Goal: Navigation & Orientation: Find specific page/section

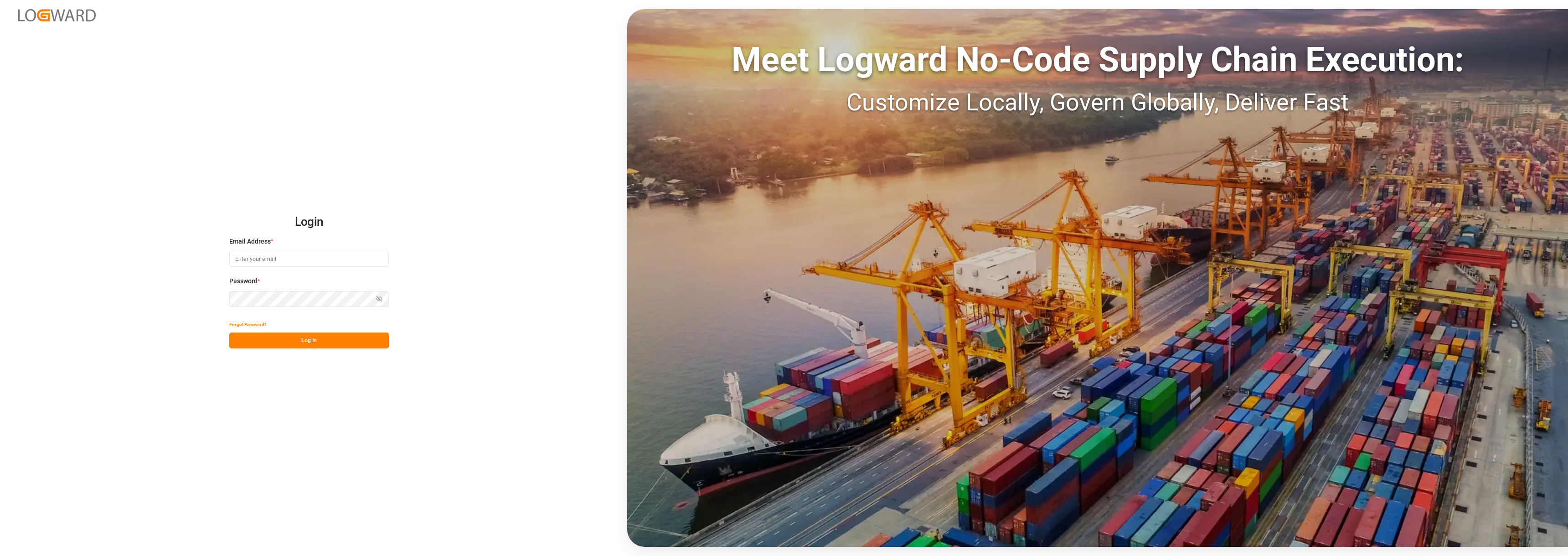
click at [322, 260] on input at bounding box center [309, 259] width 160 height 16
type input "[PERSON_NAME][EMAIL_ADDRESS][PERSON_NAME][DOMAIN_NAME]"
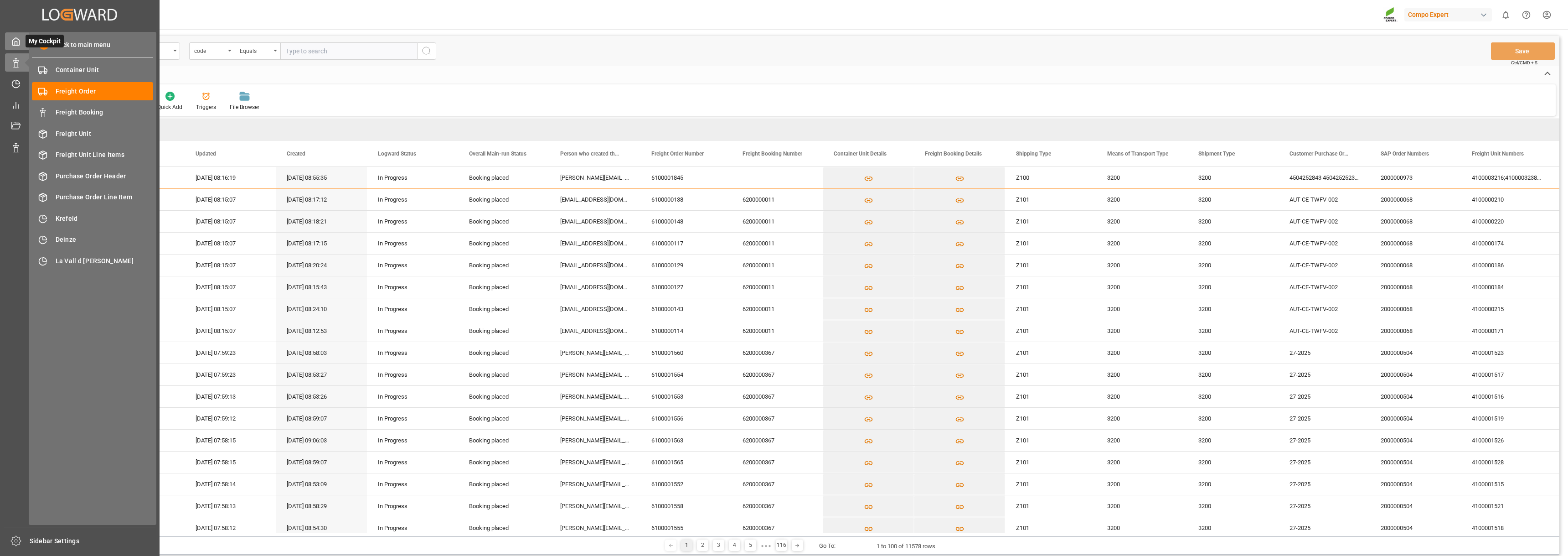
click at [19, 41] on icon at bounding box center [16, 42] width 7 height 8
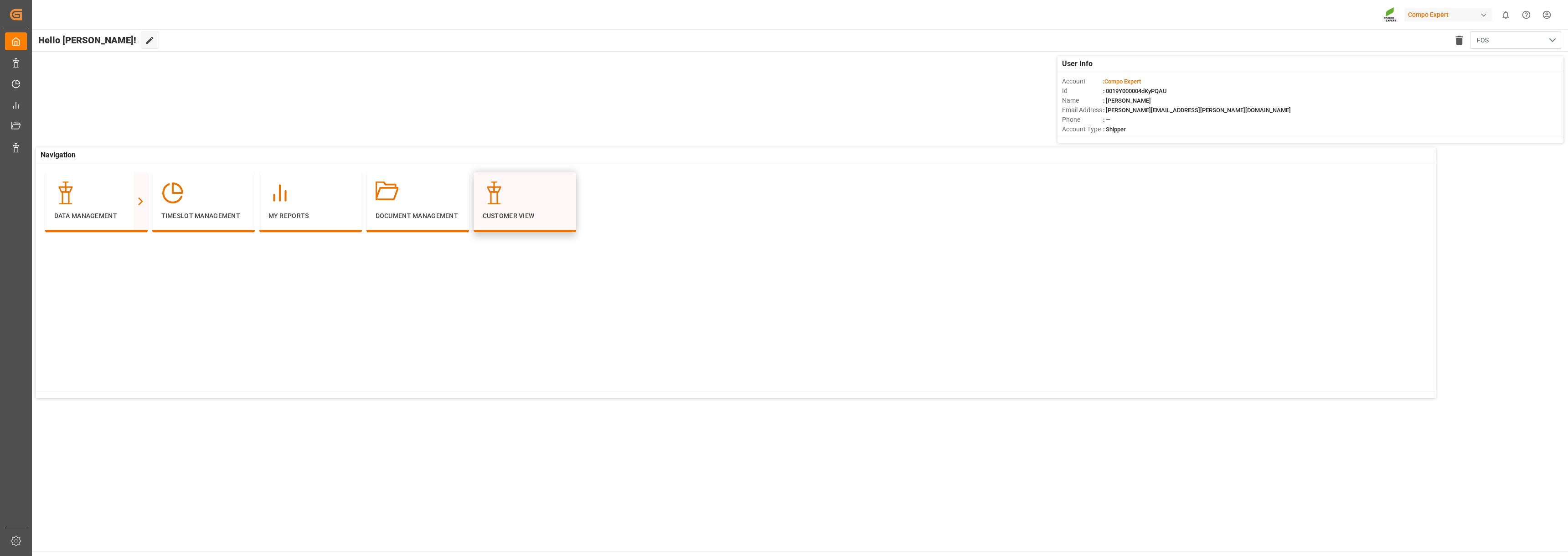
click at [497, 189] on icon at bounding box center [494, 192] width 23 height 23
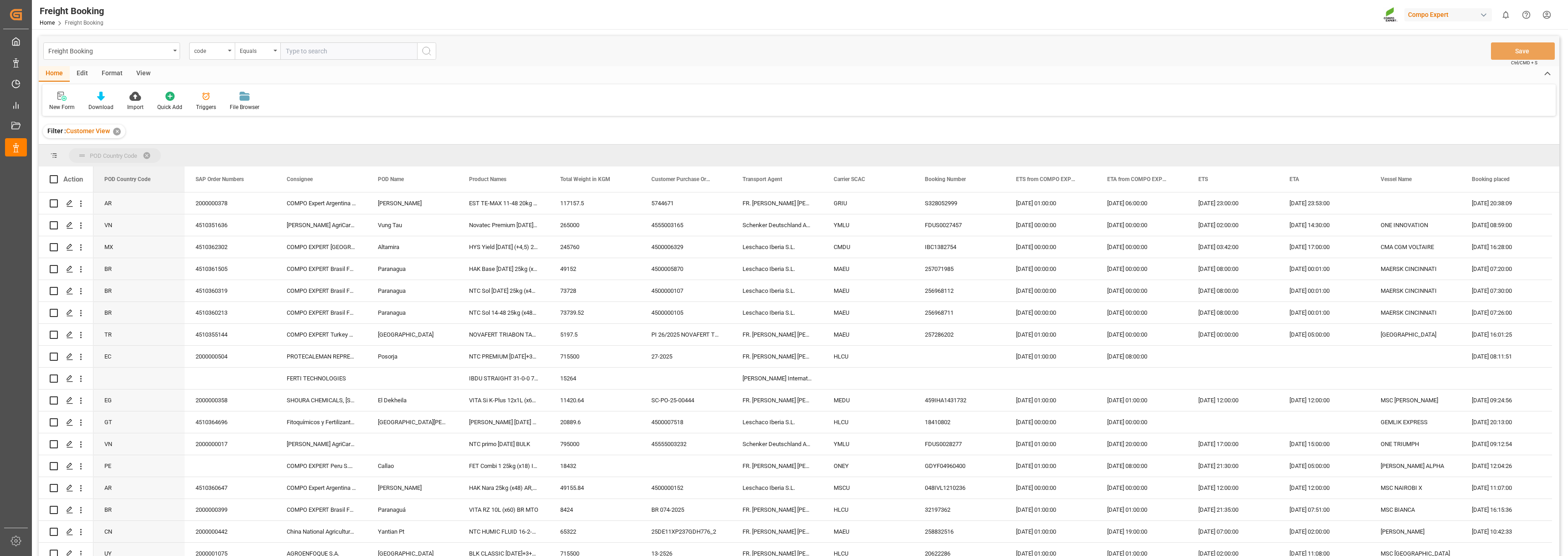
drag, startPoint x: 125, startPoint y: 175, endPoint x: 129, endPoint y: 159, distance: 16.5
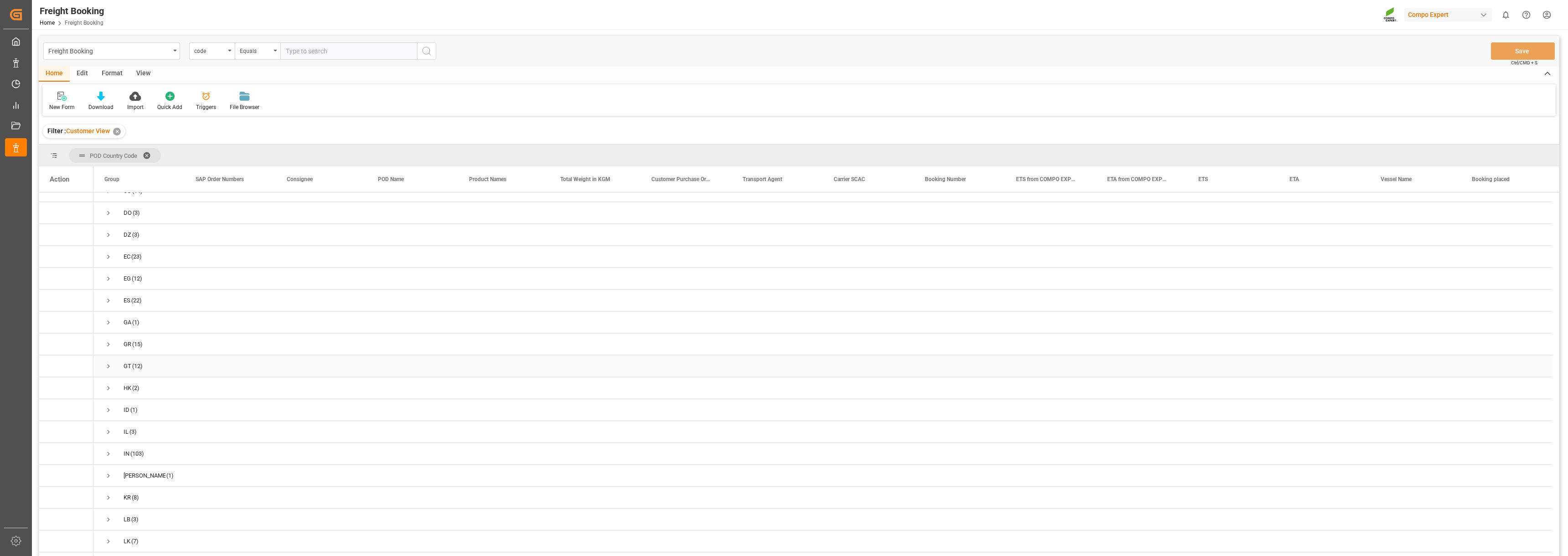
scroll to position [365, 0]
click at [109, 469] on span "Press SPACE to select this row." at bounding box center [108, 473] width 8 height 8
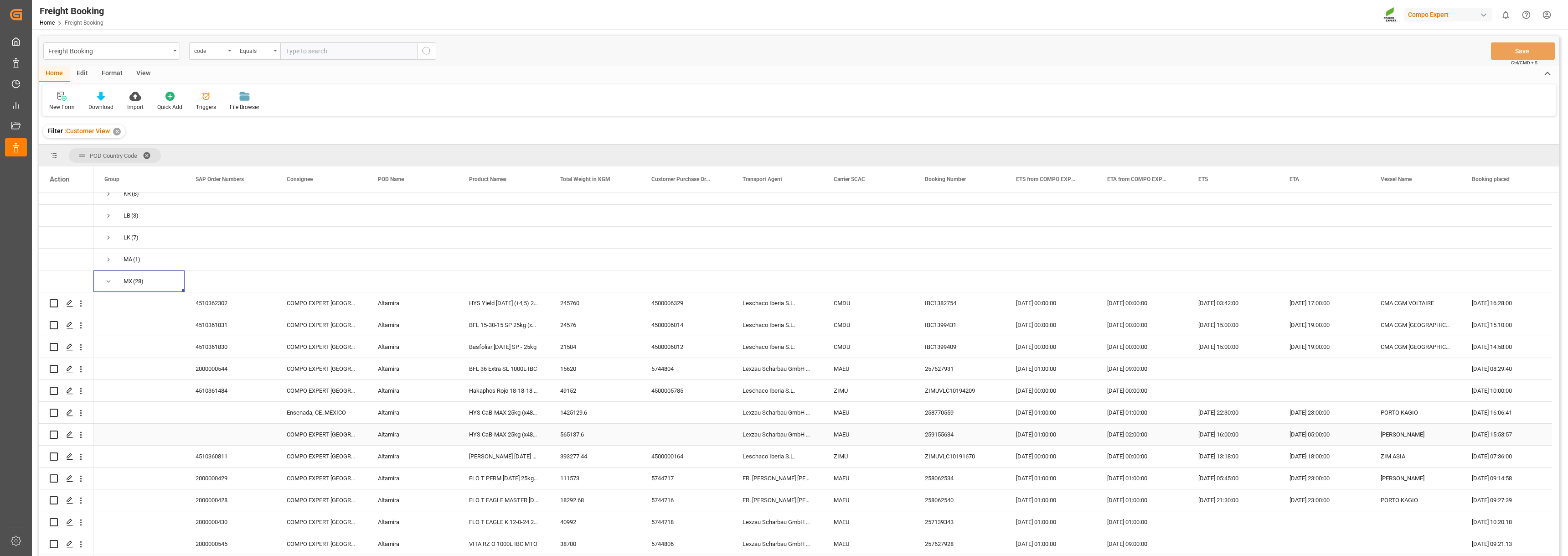
scroll to position [547, 0]
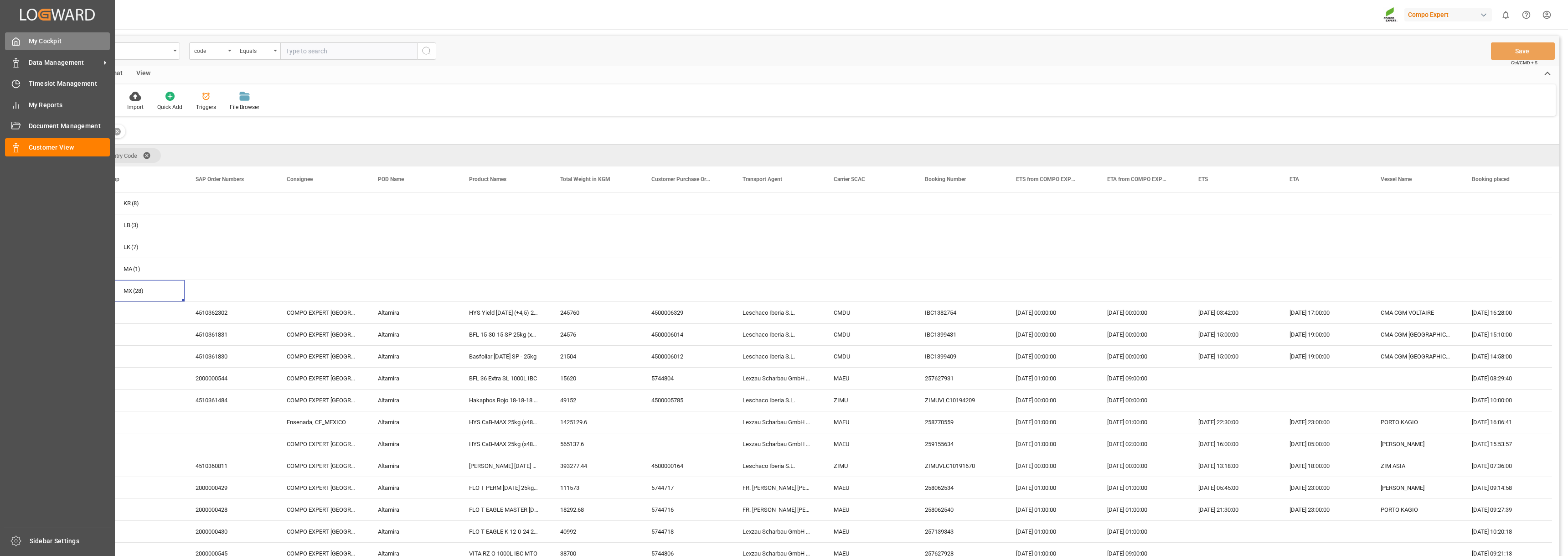
click at [43, 39] on span "My Cockpit" at bounding box center [69, 41] width 82 height 10
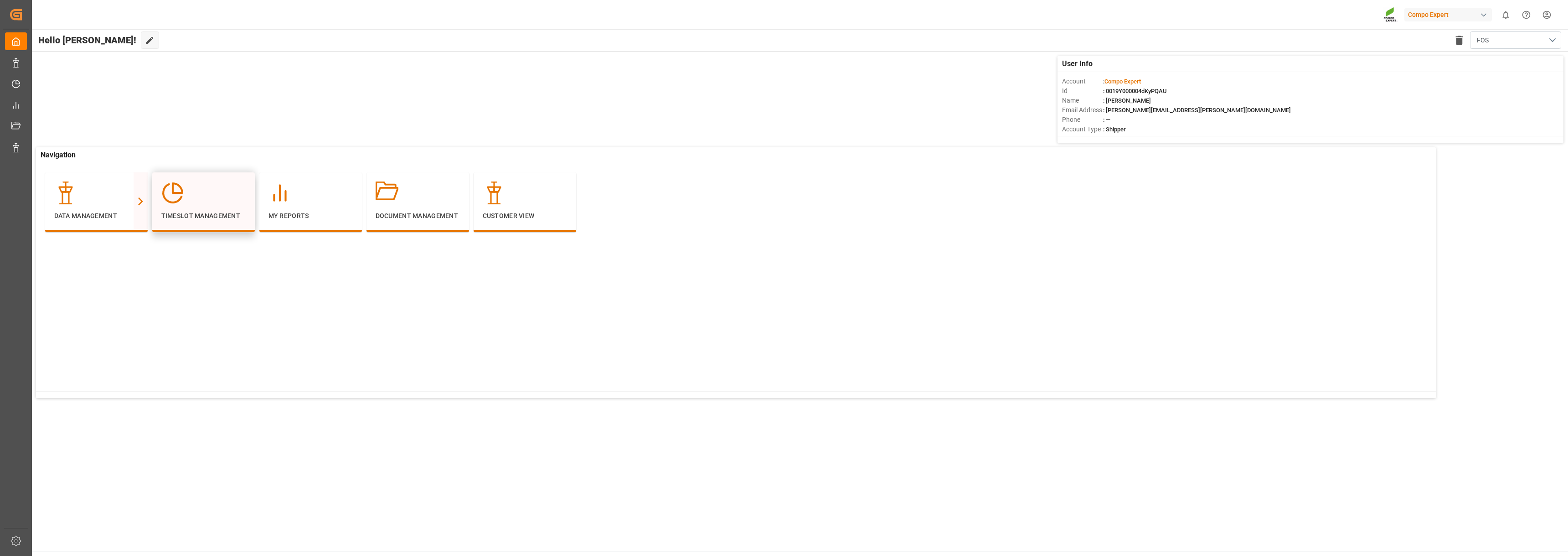
click at [209, 213] on p "Timeslot Management" at bounding box center [203, 216] width 84 height 10
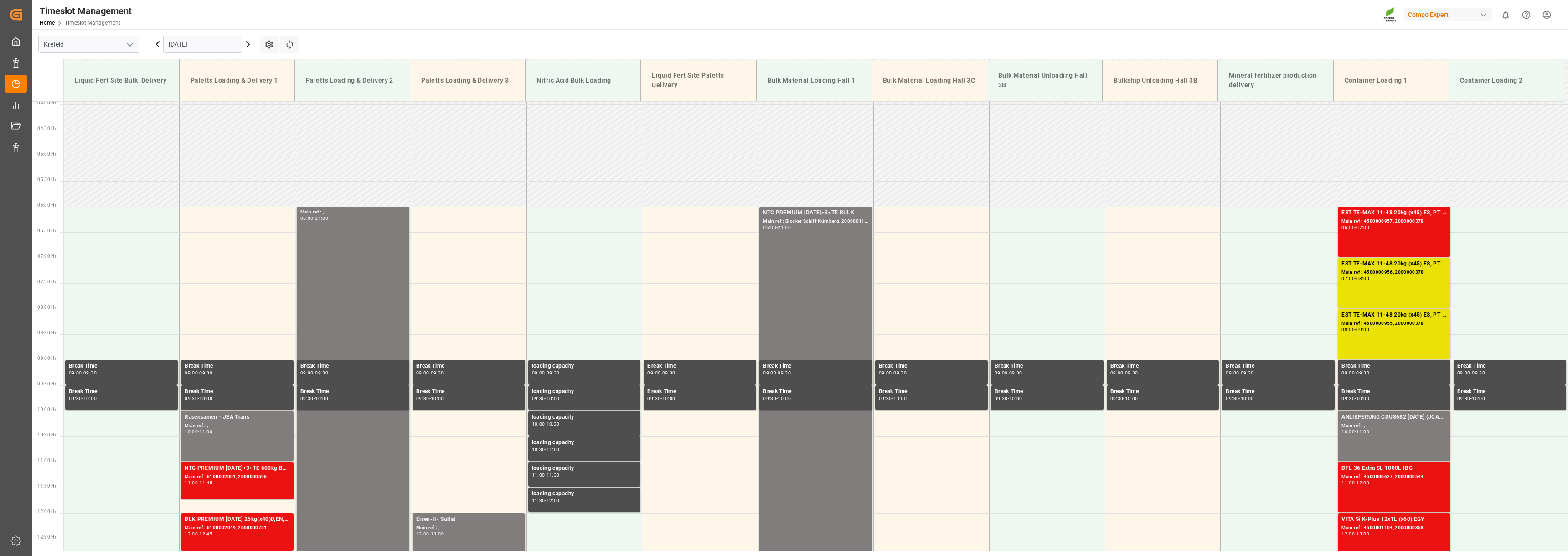
scroll to position [184, 0]
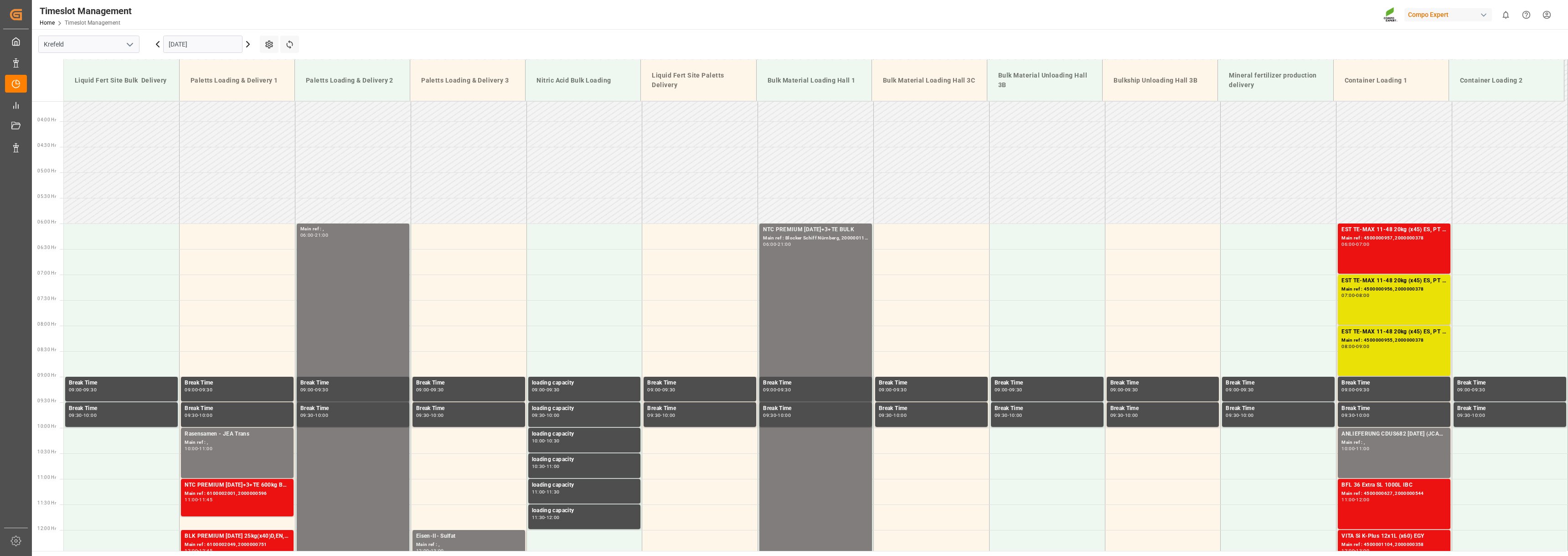
click at [155, 46] on icon at bounding box center [158, 44] width 11 height 11
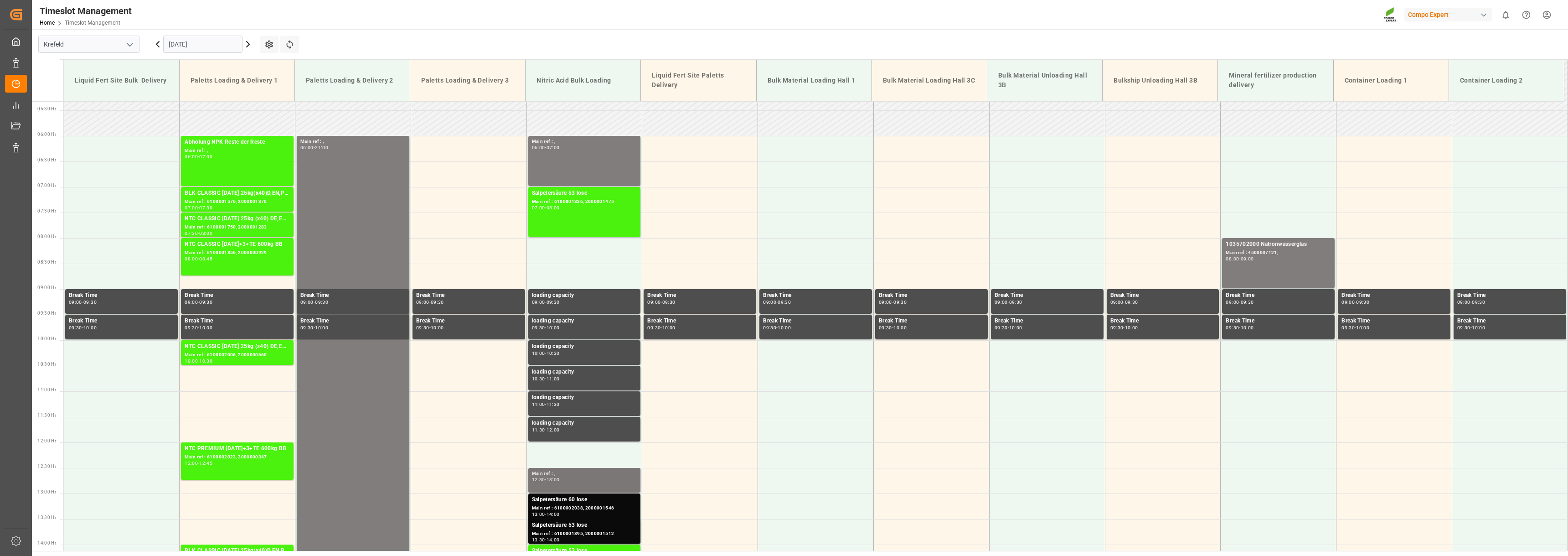
scroll to position [230, 0]
